Goal: Task Accomplishment & Management: Use online tool/utility

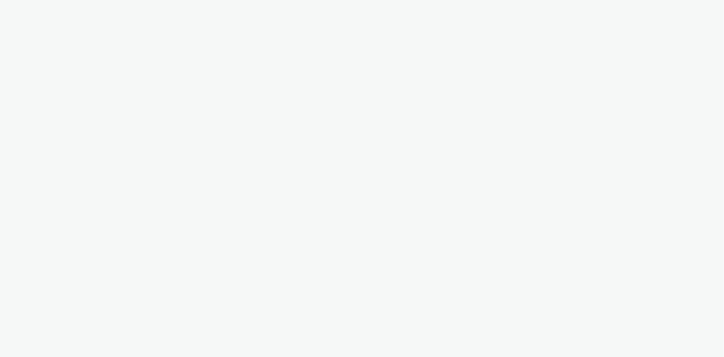
select select "24a55a22-8aa5-41c4-a59c-f152ca3b36a1"
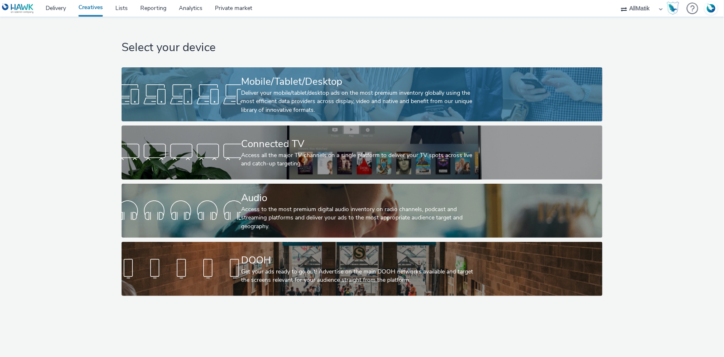
click at [353, 71] on div "Mobile/Tablet/Desktop Deliver your mobile/tablet/desktop ads on the most premiu…" at bounding box center [360, 94] width 239 height 54
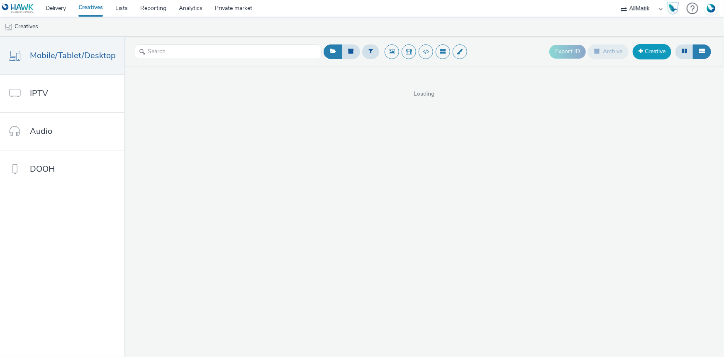
click at [662, 52] on link "Creative" at bounding box center [652, 51] width 39 height 15
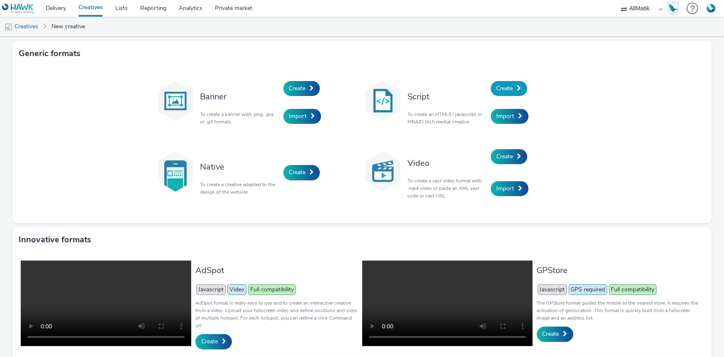
click at [507, 86] on span "Create" at bounding box center [505, 88] width 17 height 8
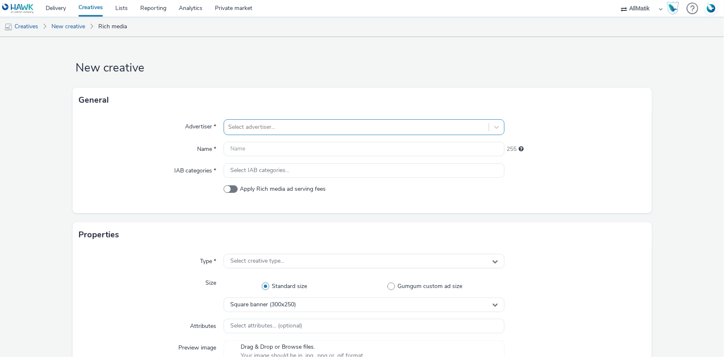
click at [262, 127] on div at bounding box center [356, 127] width 257 height 10
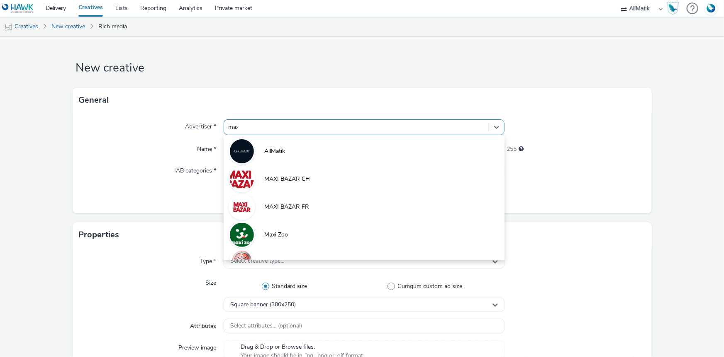
type input "maxi"
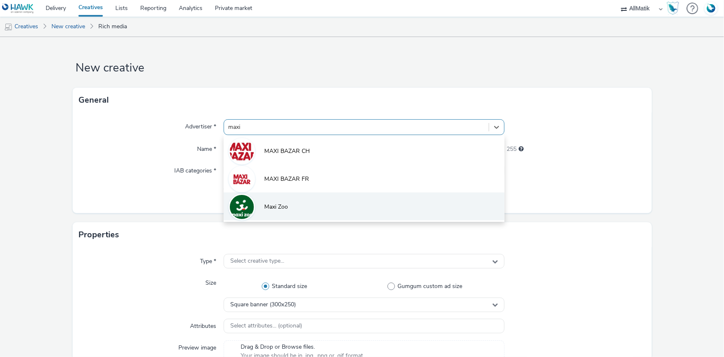
click at [284, 215] on li "Maxi Zoo" at bounding box center [364, 206] width 281 height 28
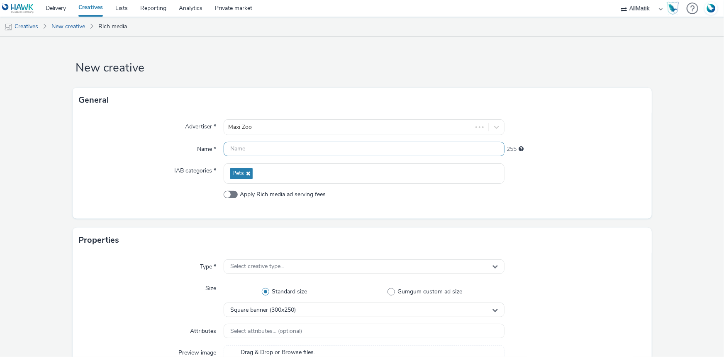
click at [254, 153] on input "text" at bounding box center [364, 149] width 281 height 15
paste input "Prod-OP_Bracelet-061025_300250"
type input "Prod-OP_Bracelet-061025_300250"
click at [230, 197] on span at bounding box center [231, 194] width 14 height 7
click at [229, 197] on input "Apply Rich media ad serving fees" at bounding box center [226, 193] width 5 height 5
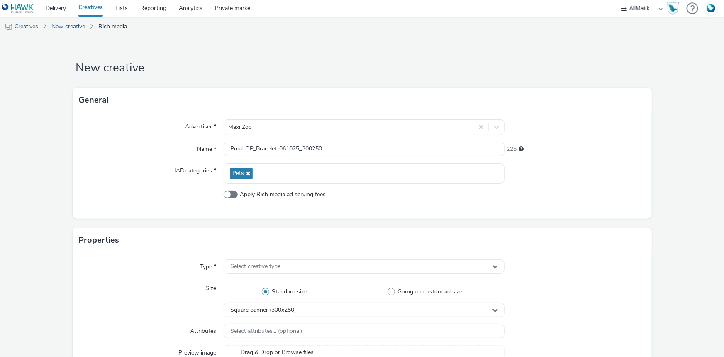
checkbox input "true"
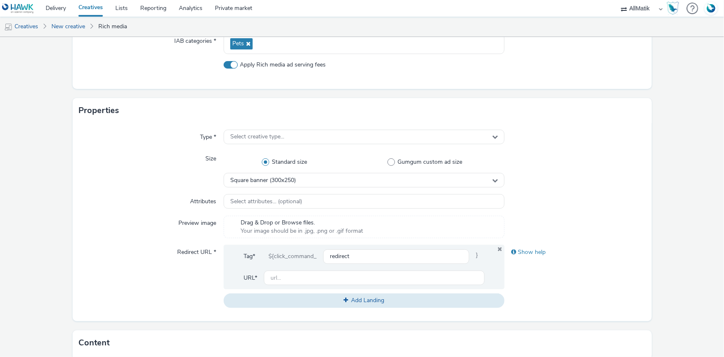
scroll to position [130, 0]
click at [270, 138] on span "Select creative type..." at bounding box center [257, 135] width 54 height 7
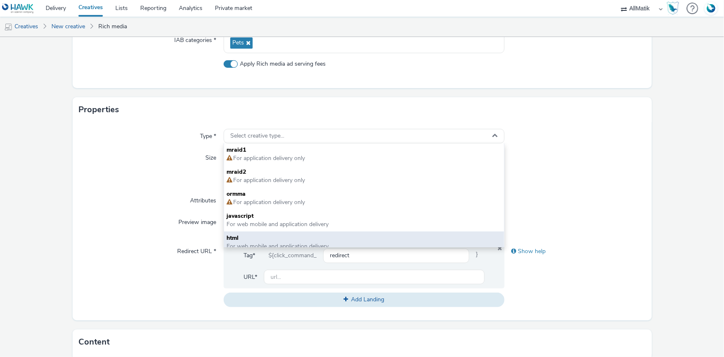
click at [248, 238] on span "html" at bounding box center [364, 238] width 275 height 8
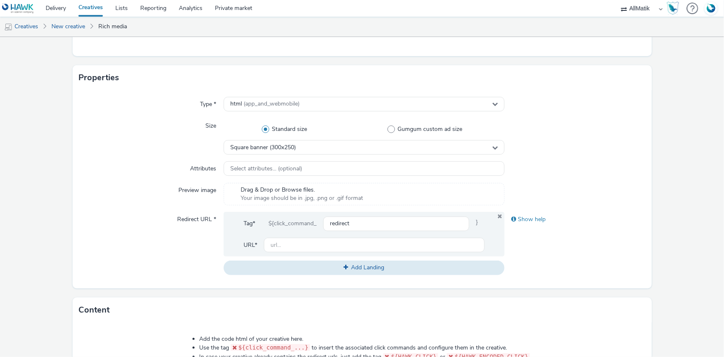
scroll to position [163, 0]
click at [283, 245] on input "text" at bounding box center [374, 244] width 221 height 15
type input "[URL][DOMAIN_NAME]"
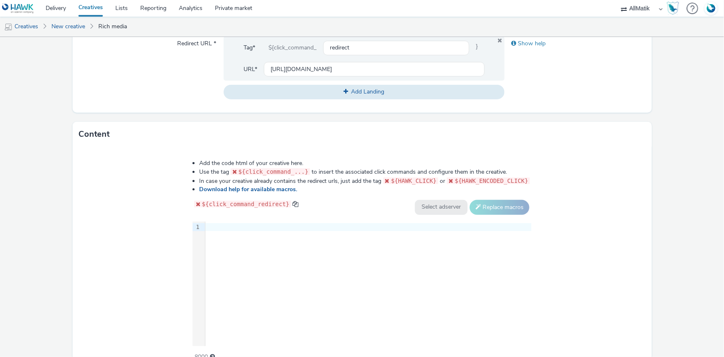
scroll to position [372, 0]
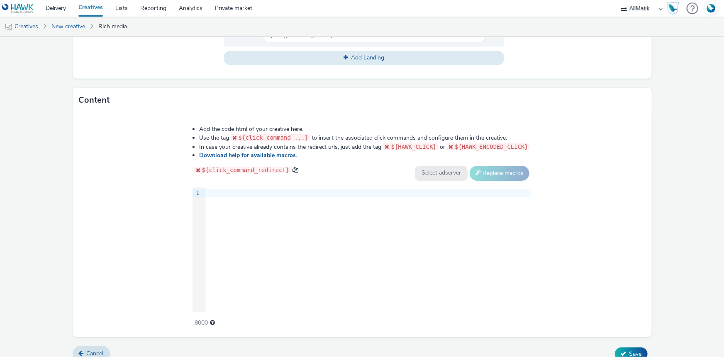
click at [279, 195] on div at bounding box center [368, 193] width 326 height 12
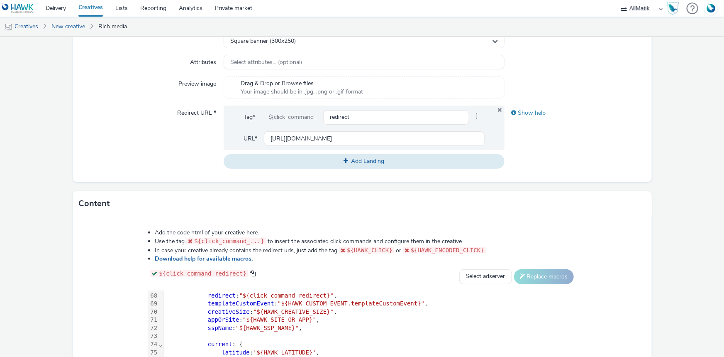
scroll to position [382, 0]
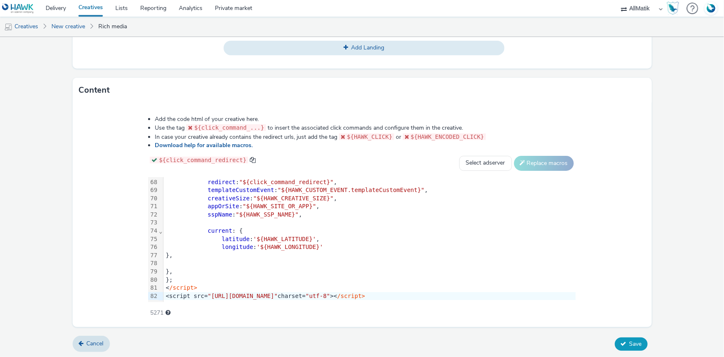
click at [630, 344] on span "Save" at bounding box center [636, 344] width 12 height 8
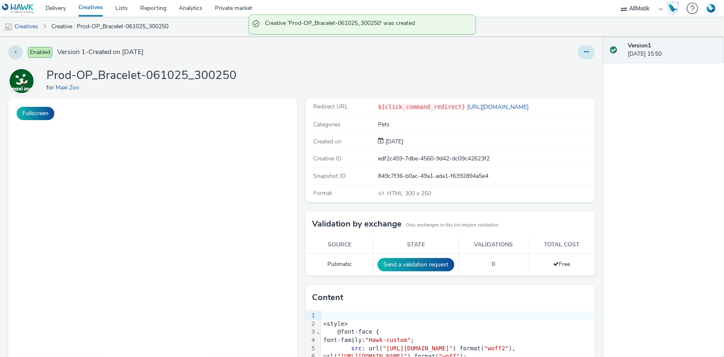
click at [581, 57] on button at bounding box center [586, 52] width 17 height 14
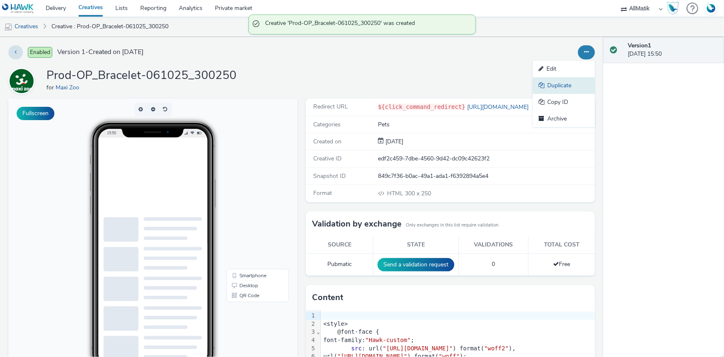
click at [557, 88] on link "Duplicate" at bounding box center [564, 85] width 62 height 17
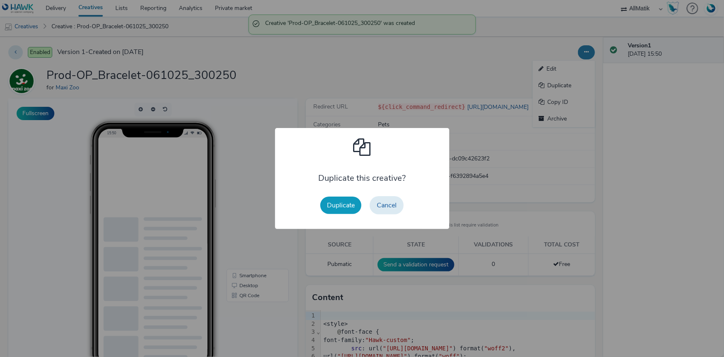
click at [353, 206] on button "Duplicate" at bounding box center [340, 204] width 41 height 17
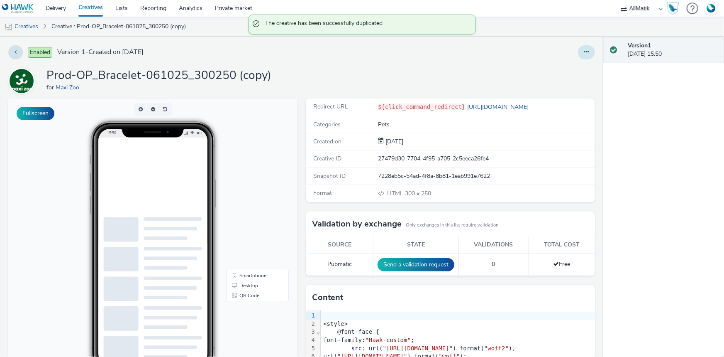
click at [578, 58] on button at bounding box center [586, 52] width 17 height 14
click at [553, 74] on link "Edit" at bounding box center [564, 69] width 62 height 17
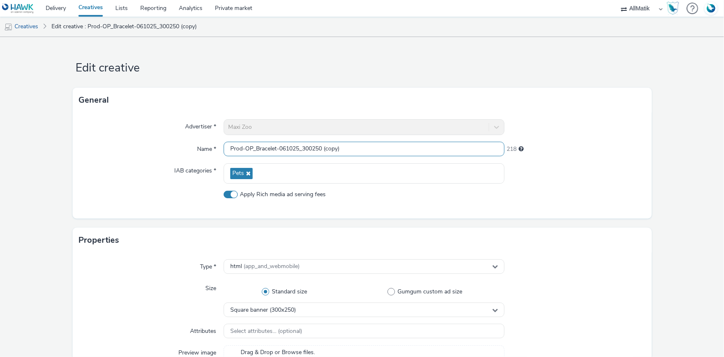
drag, startPoint x: 313, startPoint y: 147, endPoint x: 362, endPoint y: 147, distance: 48.1
click at [362, 147] on input "Prod-OP_Bracelet-061025_300250 (copy)" at bounding box center [364, 149] width 281 height 15
type input "Prod-OP_Bracelet-061025_300600"
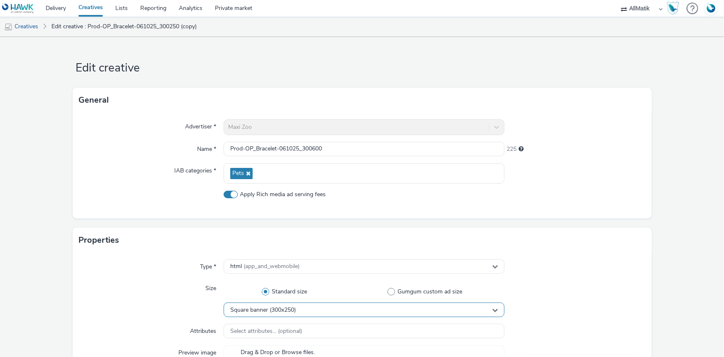
click at [308, 310] on div "Square banner (300x250)" at bounding box center [364, 309] width 281 height 15
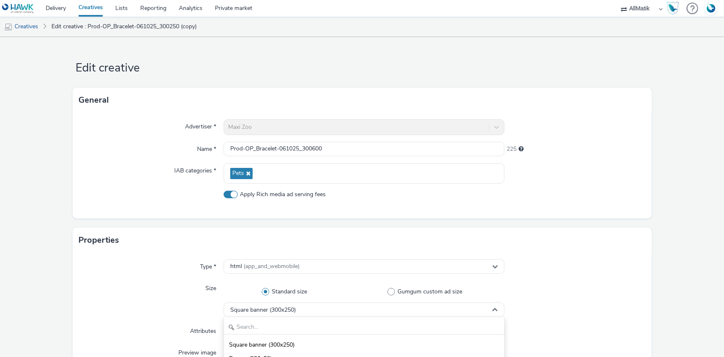
scroll to position [75, 0]
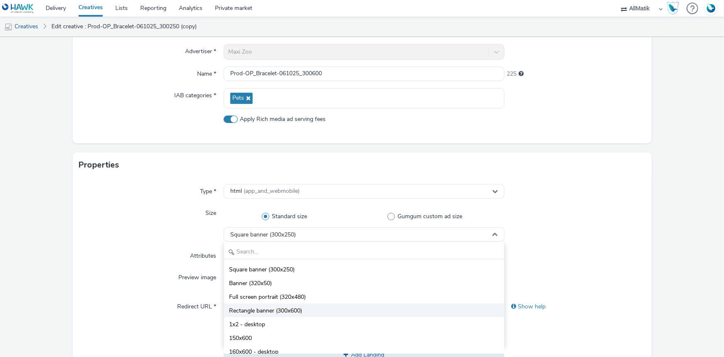
click at [307, 310] on li "Rectangle banner (300x600)" at bounding box center [364, 310] width 280 height 14
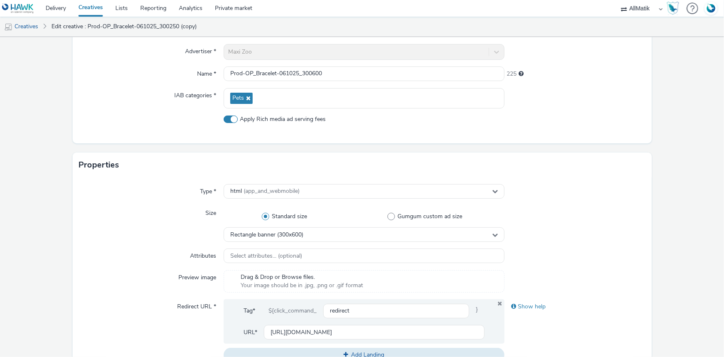
scroll to position [302, 0]
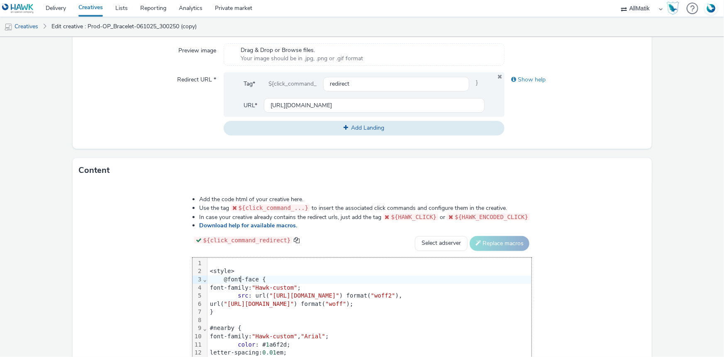
click at [208, 278] on div "@ font-face {" at bounding box center [370, 279] width 324 height 8
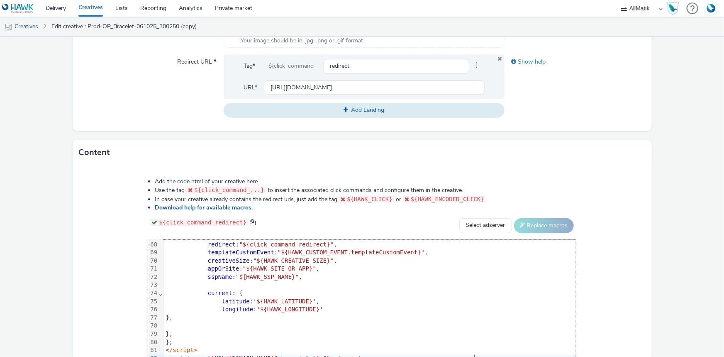
scroll to position [382, 0]
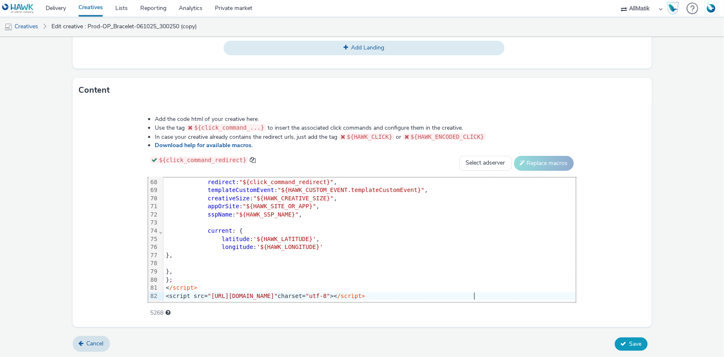
click at [630, 342] on span "Save" at bounding box center [636, 344] width 12 height 8
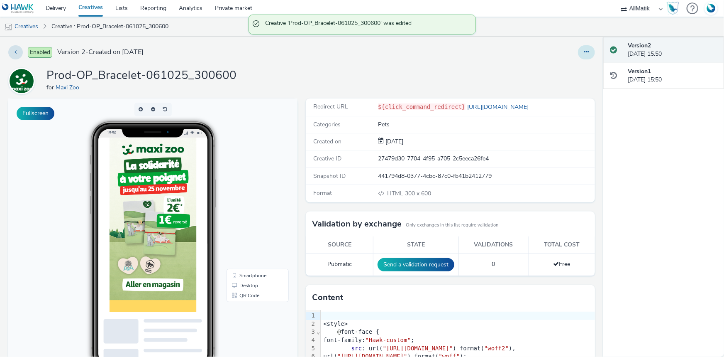
click at [584, 52] on icon at bounding box center [586, 52] width 5 height 6
click at [553, 90] on link "Duplicate" at bounding box center [564, 85] width 62 height 17
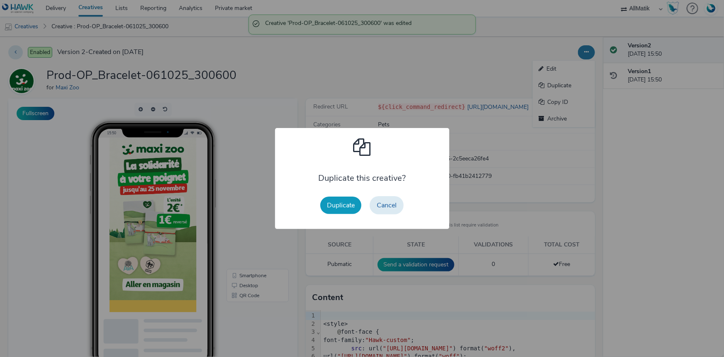
click at [337, 207] on button "Duplicate" at bounding box center [340, 204] width 41 height 17
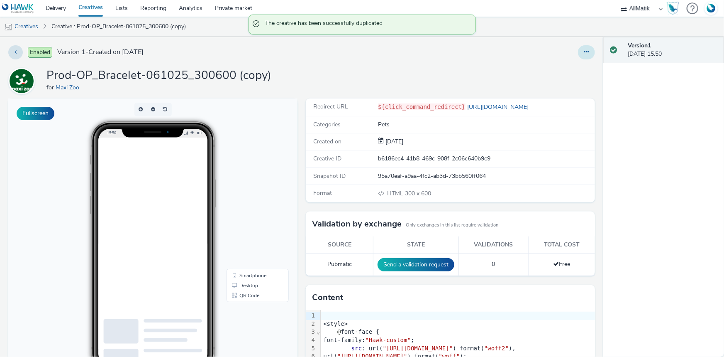
click at [584, 58] on button at bounding box center [586, 52] width 17 height 14
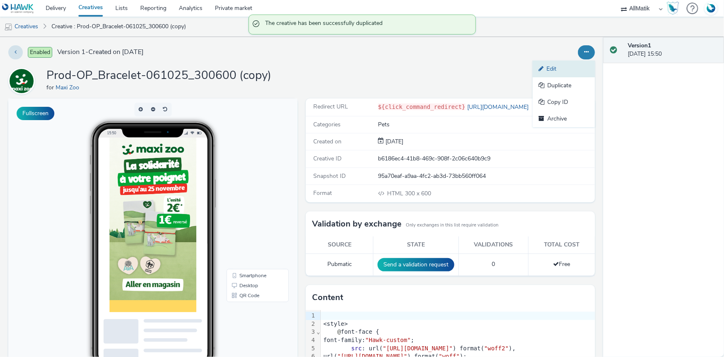
click at [559, 75] on link "Edit" at bounding box center [564, 69] width 62 height 17
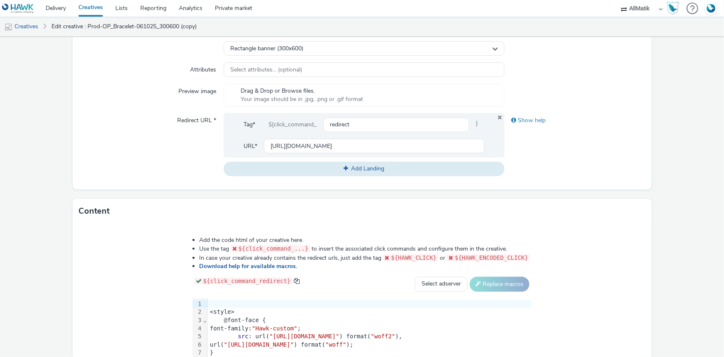
scroll to position [340, 0]
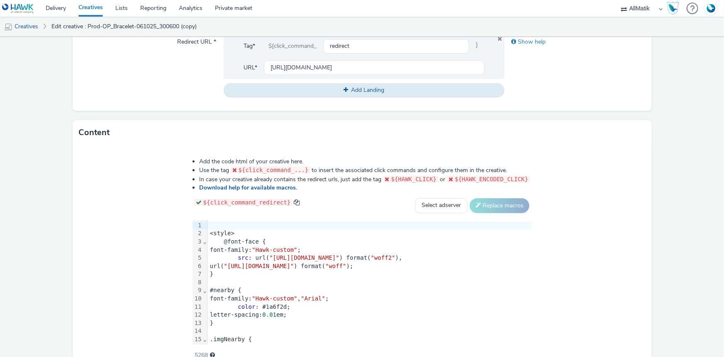
click at [250, 278] on div at bounding box center [370, 282] width 324 height 8
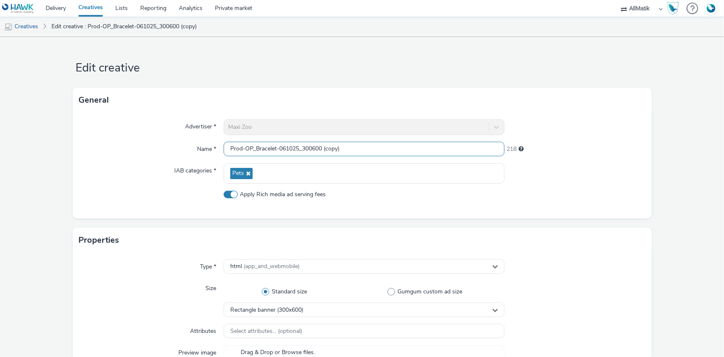
scroll to position [0, 0]
drag, startPoint x: 353, startPoint y: 149, endPoint x: 312, endPoint y: 150, distance: 41.1
click at [312, 150] on input "Prod-OP_Bracelet-061025_300600 (copy)" at bounding box center [364, 149] width 281 height 15
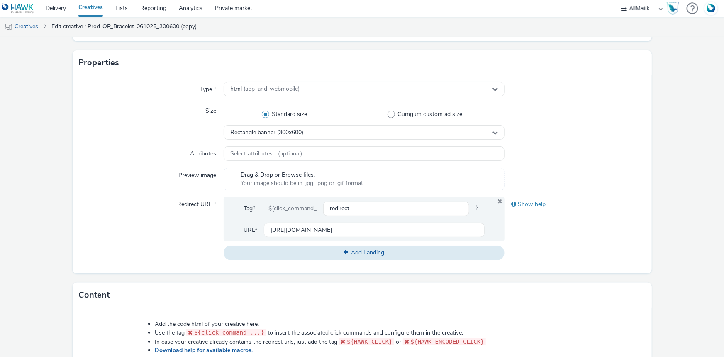
scroll to position [188, 0]
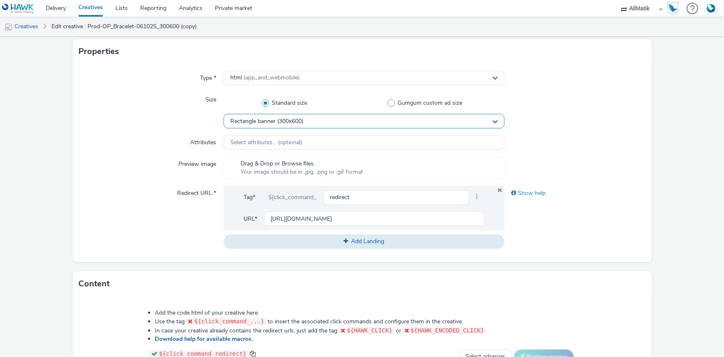
click at [285, 125] on div "Rectangle banner (300x600)" at bounding box center [364, 121] width 281 height 15
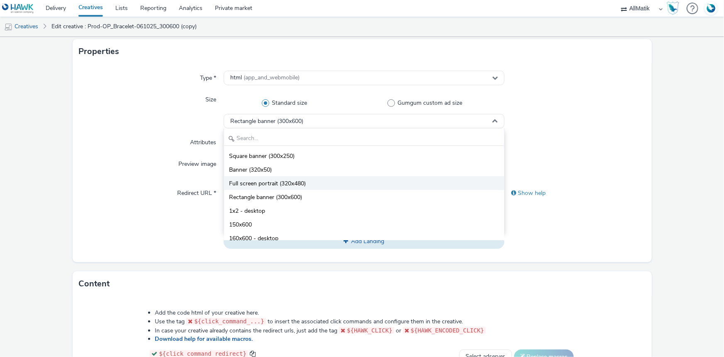
click at [297, 181] on span "Full screen portrait (320x480)" at bounding box center [267, 183] width 77 height 8
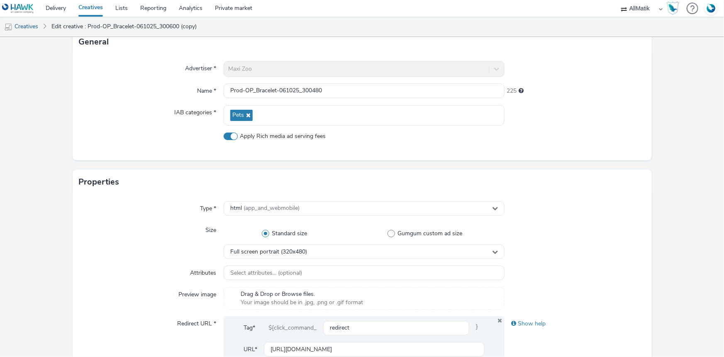
scroll to position [37, 0]
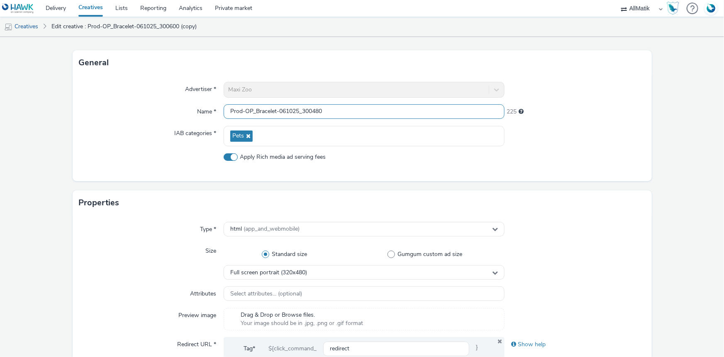
click at [306, 112] on input "Prod-OP_Bracelet-061025_300480" at bounding box center [364, 111] width 281 height 15
click at [307, 112] on input "Prod-OP_Bracelet-061025_300480" at bounding box center [364, 111] width 281 height 15
click at [307, 110] on input "Prod-OP_Bracelet-061025_300480" at bounding box center [364, 111] width 281 height 15
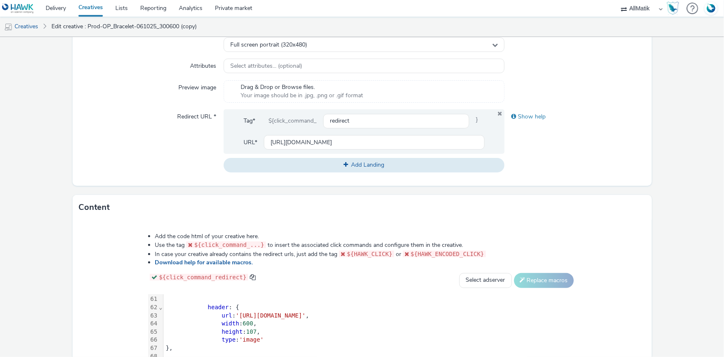
scroll to position [382, 0]
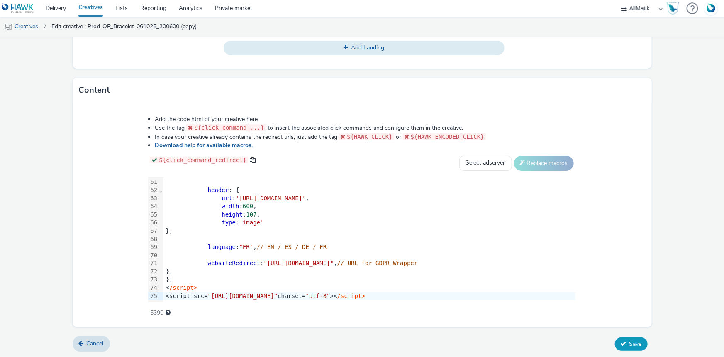
type input "Prod-OP_Bracelet-061025_320480"
click at [630, 341] on span "Save" at bounding box center [636, 344] width 12 height 8
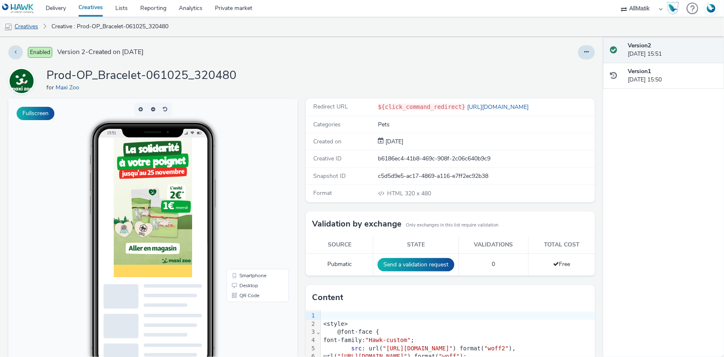
click at [32, 29] on link "Creatives" at bounding box center [21, 27] width 42 height 20
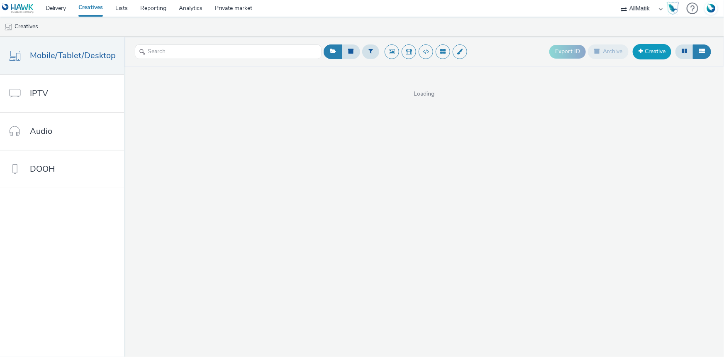
click at [645, 52] on link "Creative" at bounding box center [652, 51] width 39 height 15
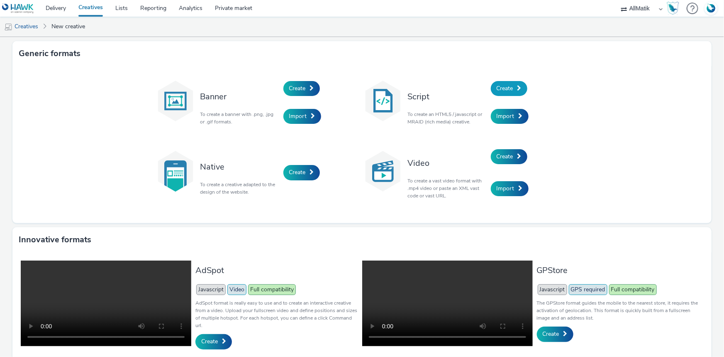
click at [509, 92] on link "Create" at bounding box center [509, 88] width 37 height 15
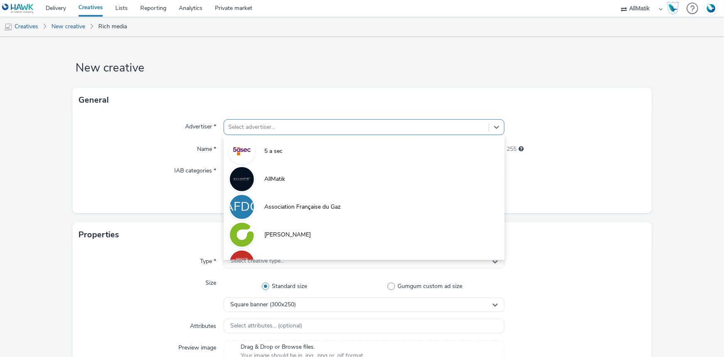
click at [333, 126] on div at bounding box center [356, 127] width 257 height 10
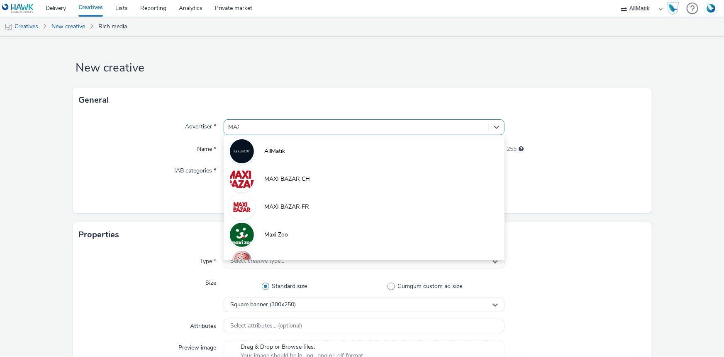
type input "MAXI"
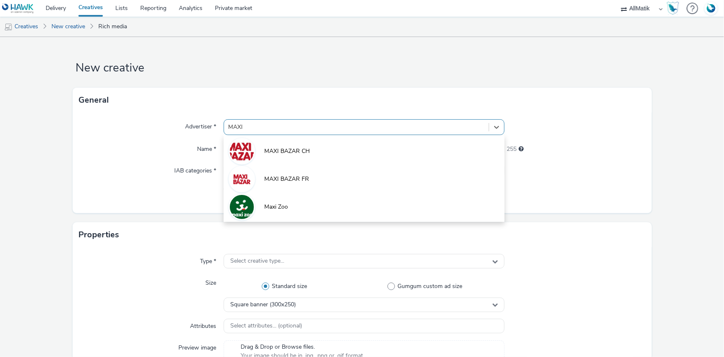
click at [305, 205] on li "Maxi Zoo" at bounding box center [364, 206] width 281 height 28
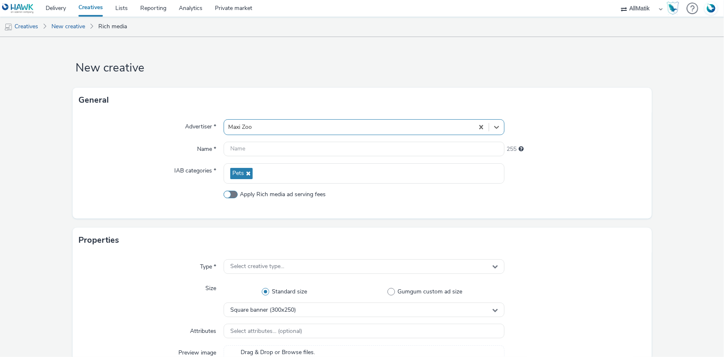
click at [230, 191] on span at bounding box center [231, 194] width 14 height 7
click at [229, 191] on input "Apply Rich media ad serving fees" at bounding box center [226, 193] width 5 height 5
checkbox input "true"
click at [312, 138] on div "Advertiser * Maxi Zoo Name * 255 IAB categories * Pets Apply Rich media ad serv…" at bounding box center [362, 165] width 579 height 106
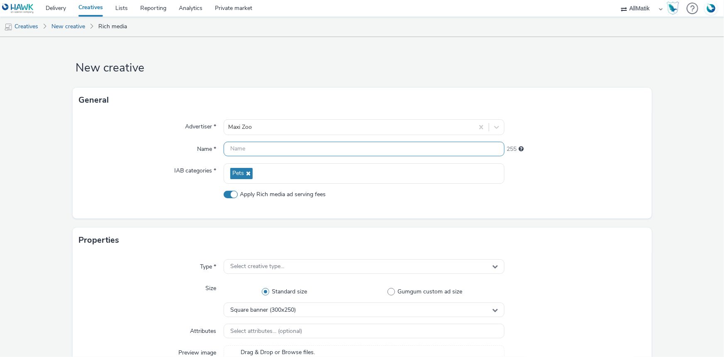
click at [308, 146] on input "text" at bounding box center [364, 149] width 281 height 15
paste input "Prod-OP_Toulouse-071025_300250"
type input "Prod-OP_Toulouse-071025_300250"
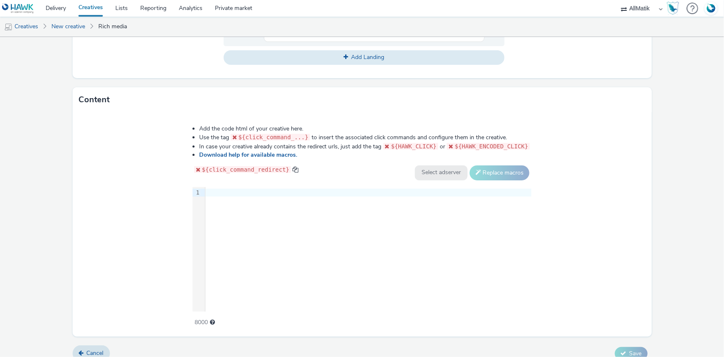
scroll to position [377, 0]
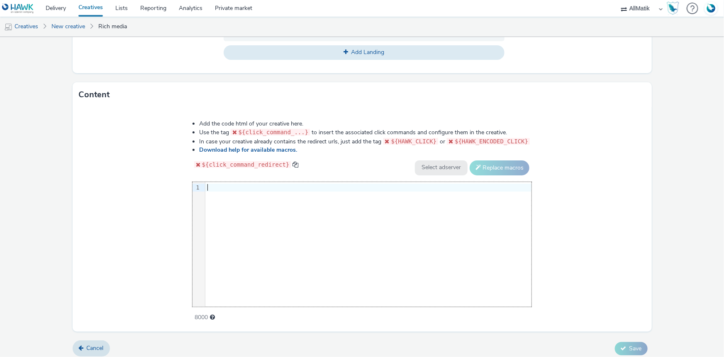
click at [278, 192] on div "9 1 ›" at bounding box center [363, 244] width 340 height 125
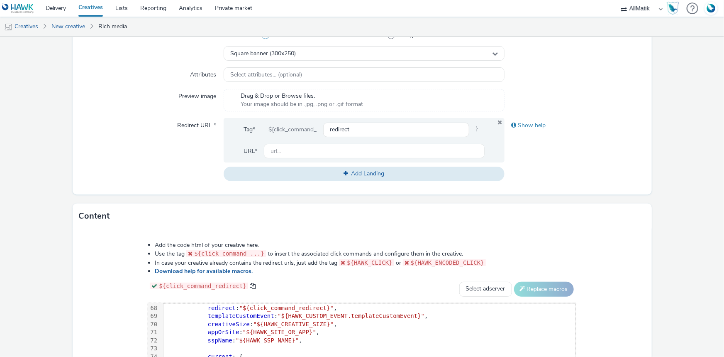
scroll to position [188, 0]
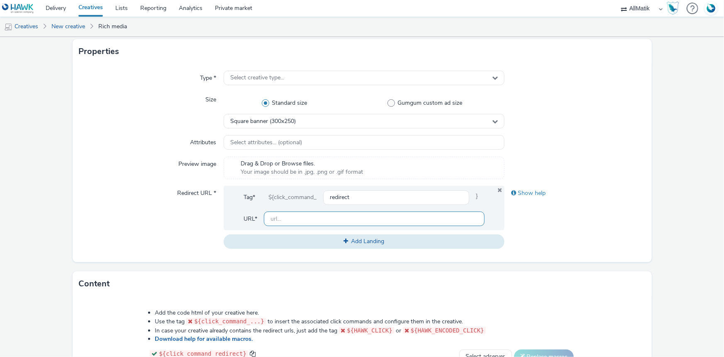
click at [299, 213] on input "text" at bounding box center [374, 218] width 221 height 15
type input "[URL][DOMAIN_NAME]"
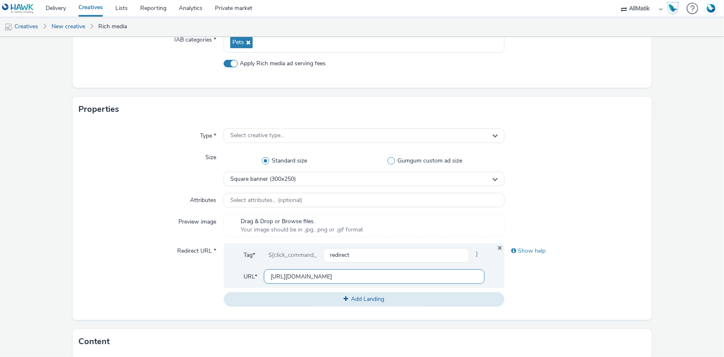
scroll to position [113, 0]
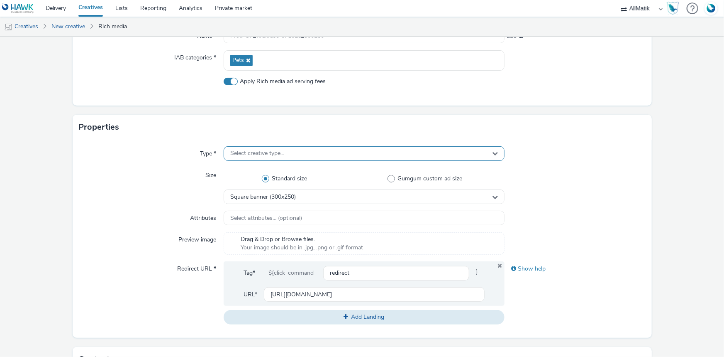
click at [275, 157] on div "Select creative type..." at bounding box center [364, 153] width 281 height 15
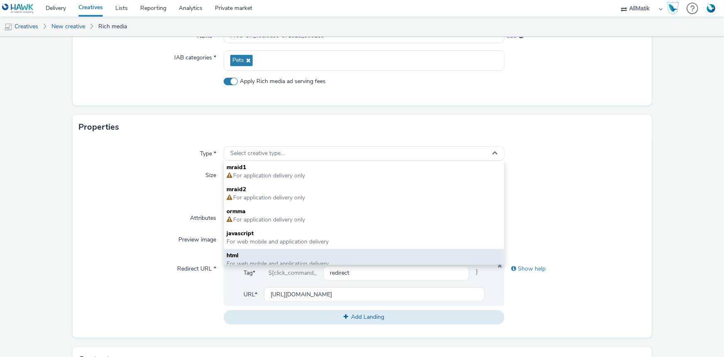
click at [253, 251] on span "html" at bounding box center [364, 255] width 275 height 8
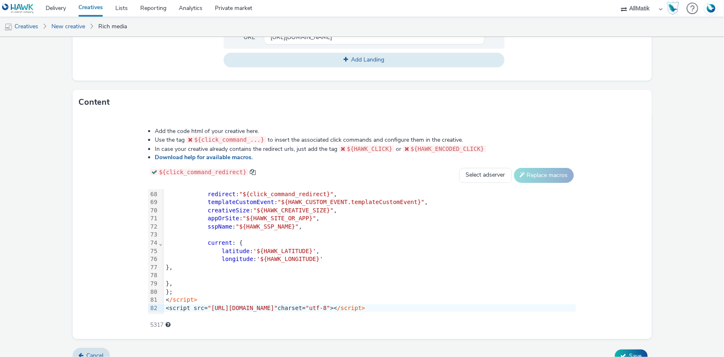
scroll to position [377, 0]
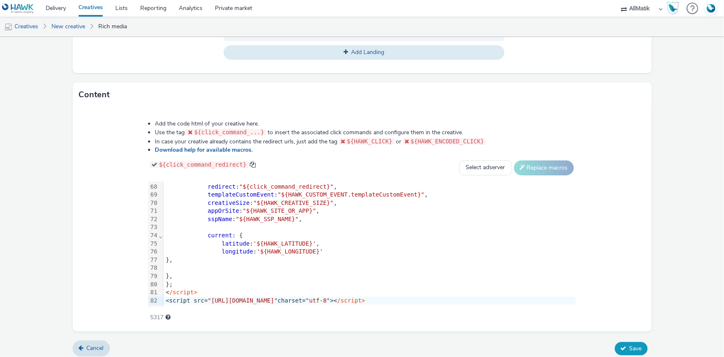
click at [623, 343] on button "Save" at bounding box center [631, 348] width 33 height 13
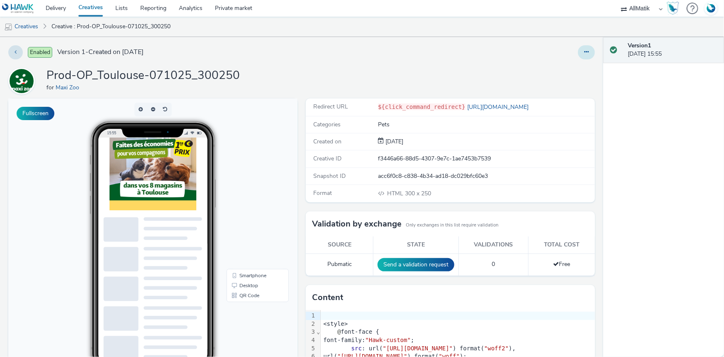
click at [585, 49] on button at bounding box center [586, 52] width 17 height 14
click at [558, 87] on link "Duplicate" at bounding box center [564, 85] width 62 height 17
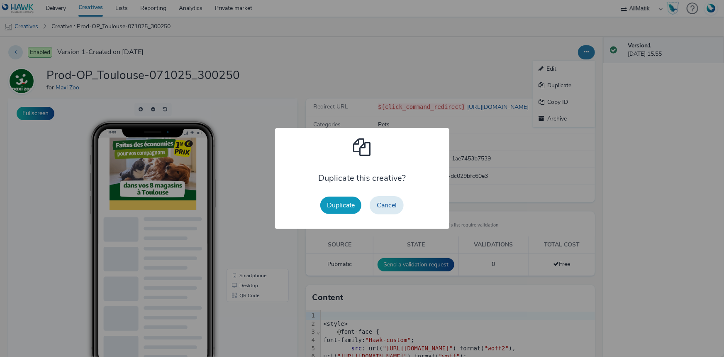
click at [330, 205] on button "Duplicate" at bounding box center [340, 204] width 41 height 17
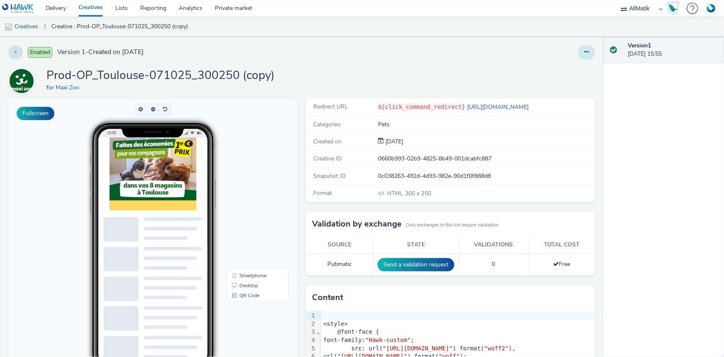
click at [584, 54] on icon at bounding box center [586, 52] width 5 height 6
click at [575, 72] on link "Edit" at bounding box center [564, 69] width 62 height 17
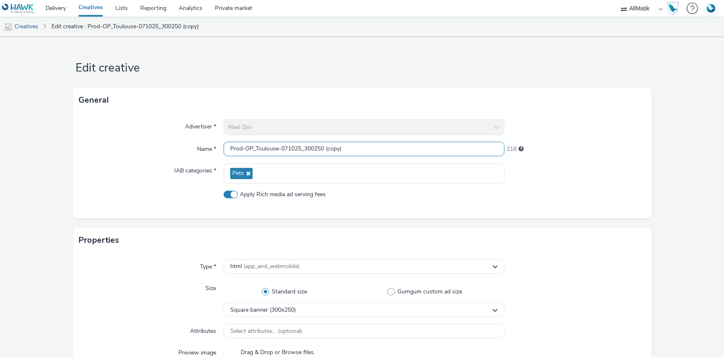
drag, startPoint x: 348, startPoint y: 146, endPoint x: 313, endPoint y: 150, distance: 35.5
click at [313, 150] on input "Prod-OP_Toulouse-071025_300250 (copy)" at bounding box center [364, 149] width 281 height 15
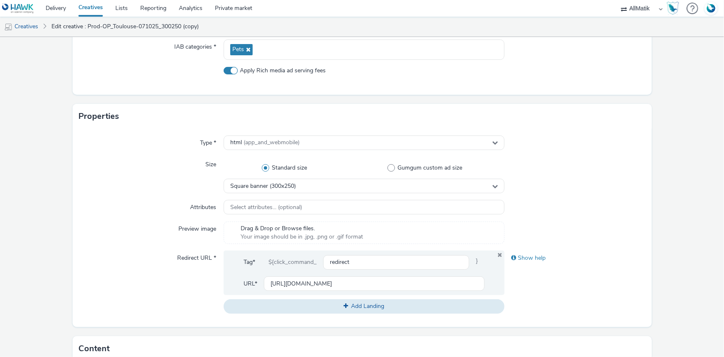
scroll to position [124, 0]
type input "Prod-OP_Toulouse-071025_300600"
click at [289, 183] on span "Square banner (300x250)" at bounding box center [263, 185] width 66 height 7
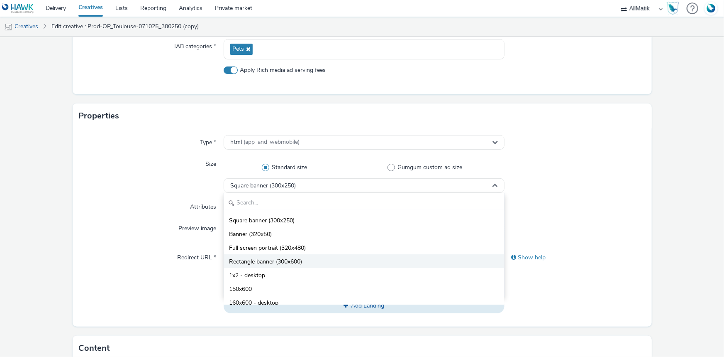
click at [291, 264] on span "Rectangle banner (300x600)" at bounding box center [265, 261] width 73 height 8
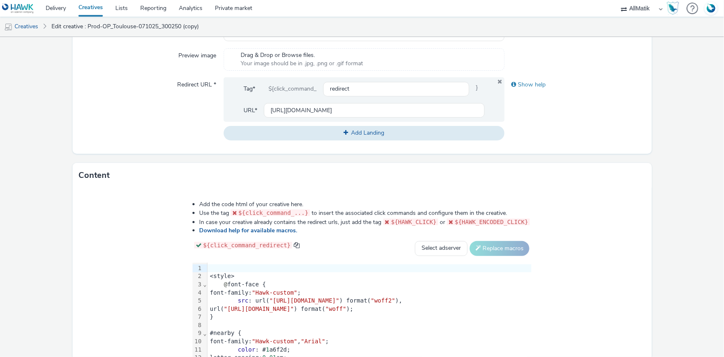
scroll to position [298, 0]
click at [208, 275] on div "<style>" at bounding box center [370, 274] width 324 height 8
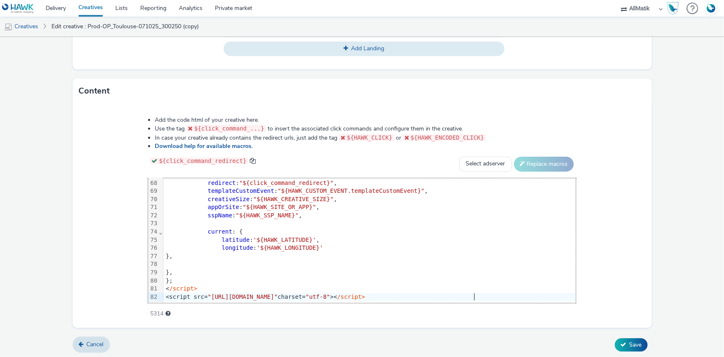
scroll to position [382, 0]
click at [630, 342] on span "Save" at bounding box center [636, 344] width 12 height 8
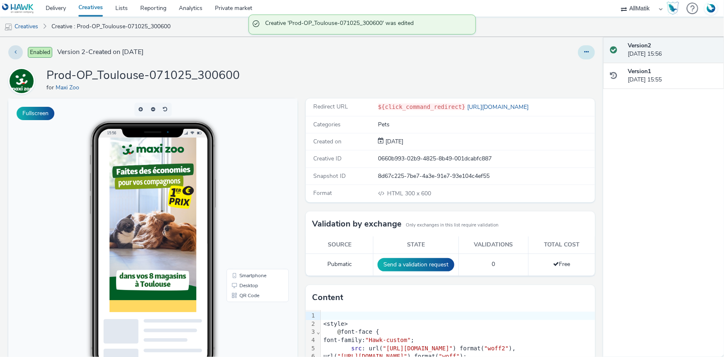
click at [585, 53] on button at bounding box center [586, 52] width 17 height 14
click at [569, 87] on link "Duplicate" at bounding box center [564, 85] width 62 height 17
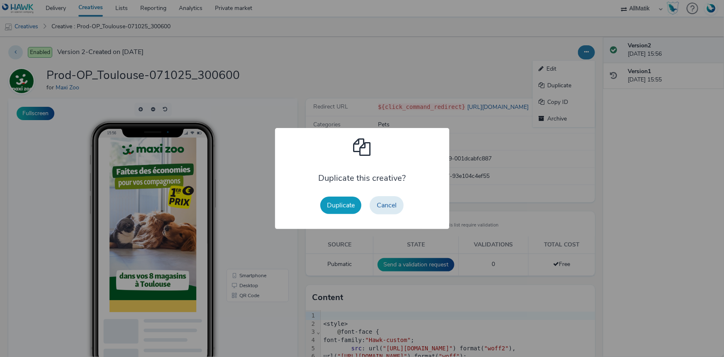
click at [350, 201] on button "Duplicate" at bounding box center [340, 204] width 41 height 17
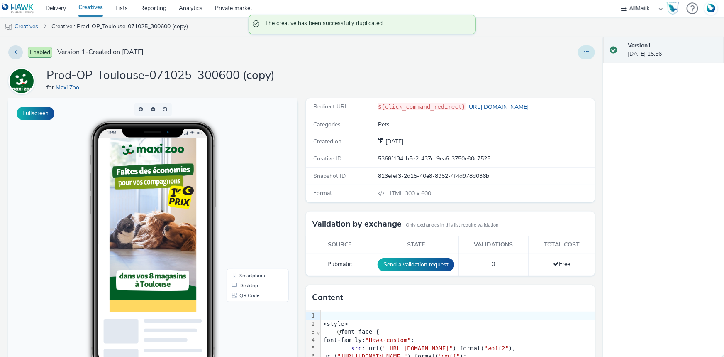
click at [578, 53] on button at bounding box center [586, 52] width 17 height 14
click at [565, 68] on link "Edit" at bounding box center [564, 69] width 62 height 17
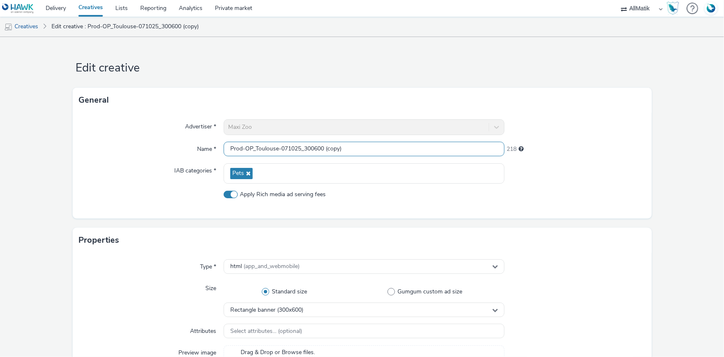
click at [315, 149] on input "Prod-OP_Toulouse-071025_300600 (copy)" at bounding box center [364, 149] width 281 height 15
click at [308, 149] on input "Prod-OP_Toulouse-071025_300600 (copy)" at bounding box center [364, 149] width 281 height 15
click at [309, 149] on input "Prod-OP_Toulouse-071025_300600 (copy)" at bounding box center [364, 149] width 281 height 15
click at [312, 149] on input "Prod-OP_Toulouse-071025_300600 (copy)" at bounding box center [364, 149] width 281 height 15
click at [310, 149] on input "Prod-OP_Toulouse-071025_300600 (copy)" at bounding box center [364, 149] width 281 height 15
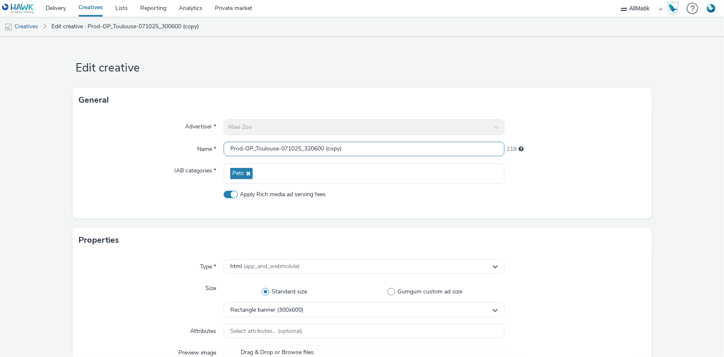
drag, startPoint x: 349, startPoint y: 150, endPoint x: 314, endPoint y: 154, distance: 35.5
click at [314, 154] on input "Prod-OP_Toulouse-071025_320600 (copy)" at bounding box center [364, 149] width 281 height 15
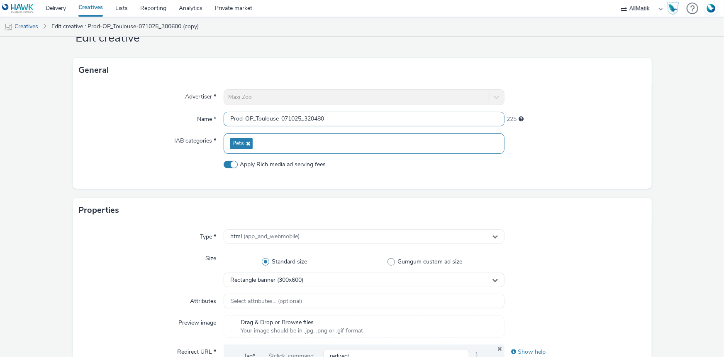
scroll to position [75, 0]
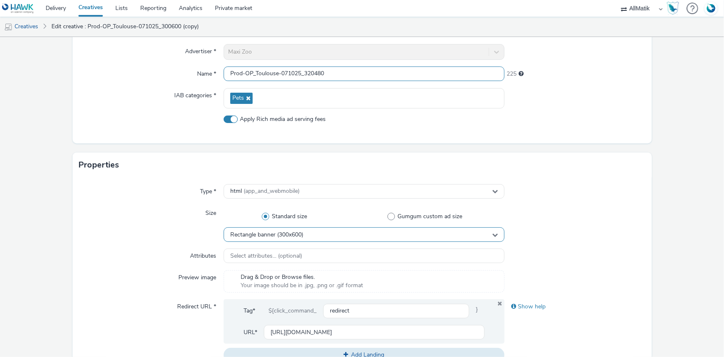
type input "Prod-OP_Toulouse-071025_320480"
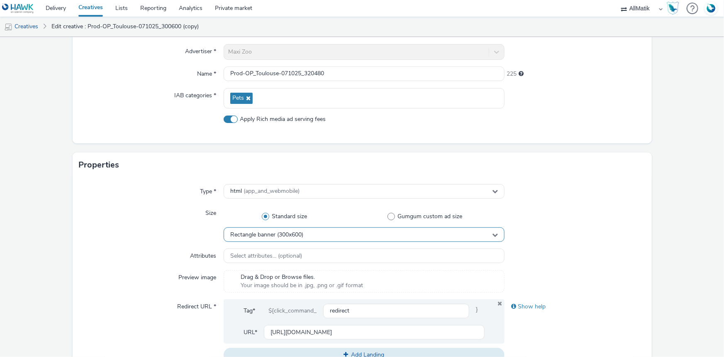
scroll to position [0, 0]
click at [312, 235] on div "Rectangle banner (300x600)" at bounding box center [364, 234] width 281 height 15
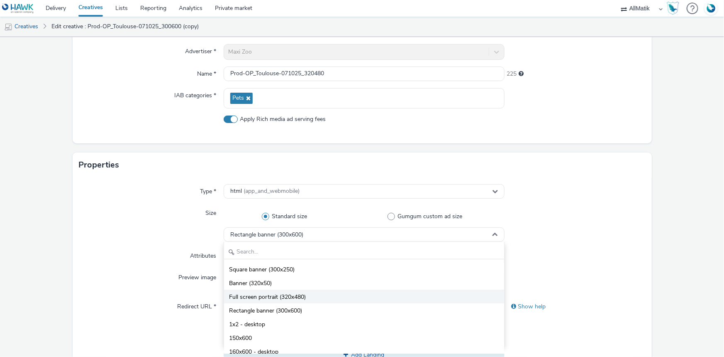
click at [305, 293] on li "Full screen portrait (320x480)" at bounding box center [364, 296] width 280 height 14
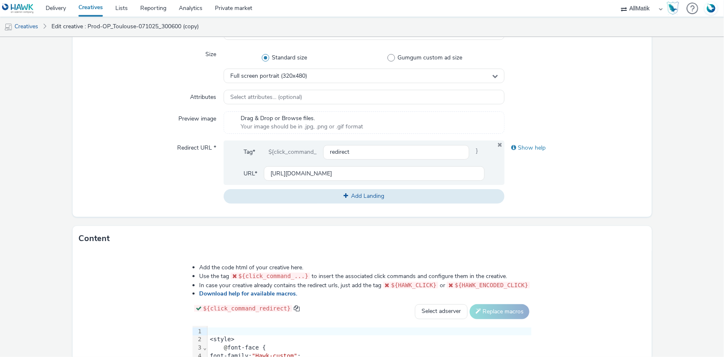
scroll to position [264, 0]
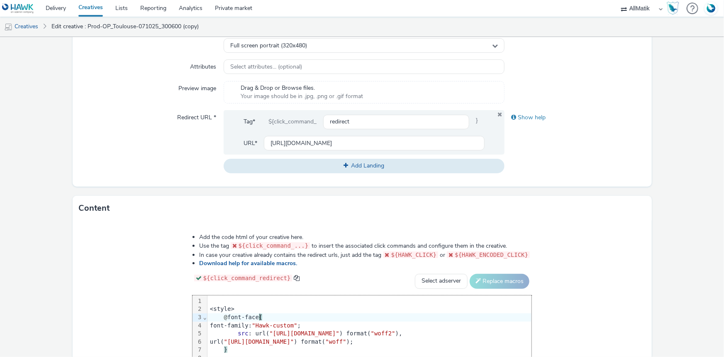
click at [266, 313] on div "@ font-face {" at bounding box center [370, 317] width 324 height 8
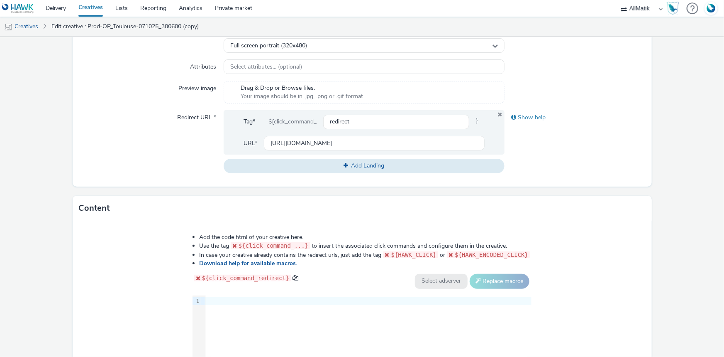
click at [240, 301] on div at bounding box center [368, 301] width 326 height 8
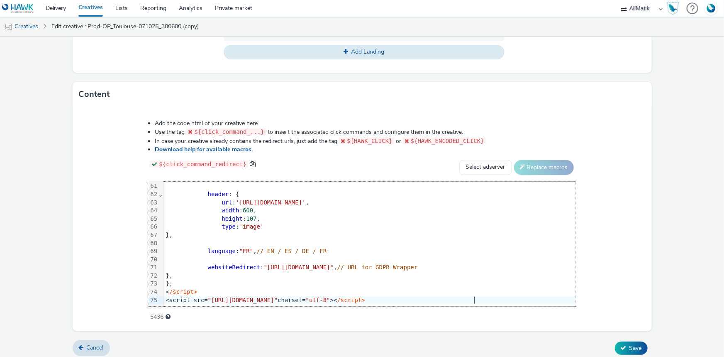
scroll to position [382, 0]
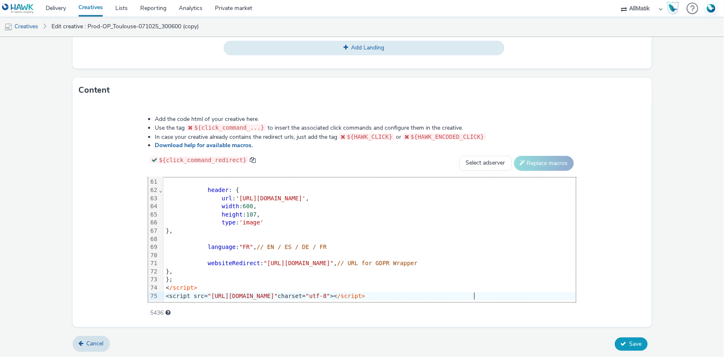
click at [632, 340] on span "Save" at bounding box center [636, 344] width 12 height 8
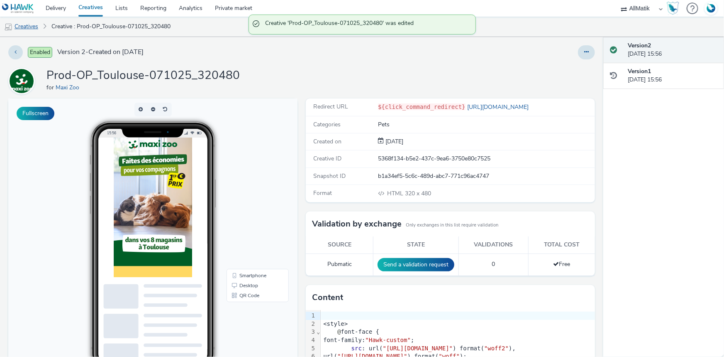
click at [34, 26] on link "Creatives" at bounding box center [21, 27] width 42 height 20
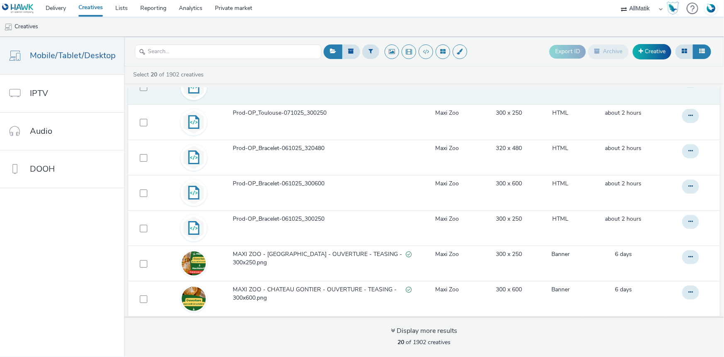
scroll to position [75, 0]
